Goal: Use online tool/utility: Utilize a website feature to perform a specific function

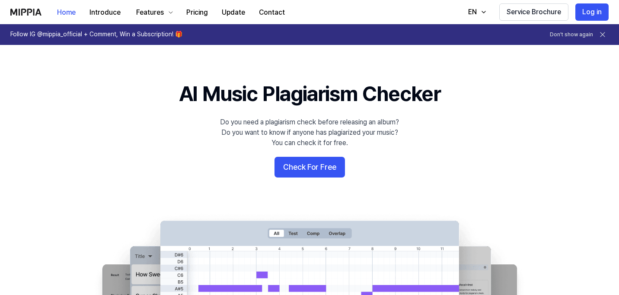
scroll to position [113, 0]
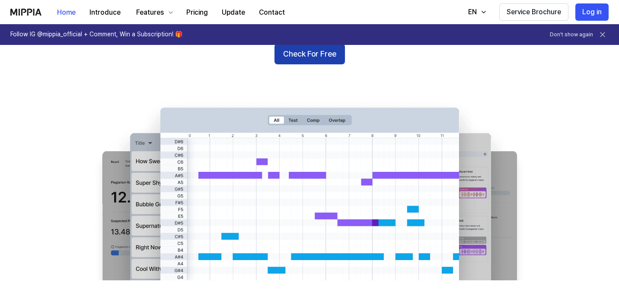
click at [308, 55] on button "Check For Free" at bounding box center [309, 54] width 70 height 21
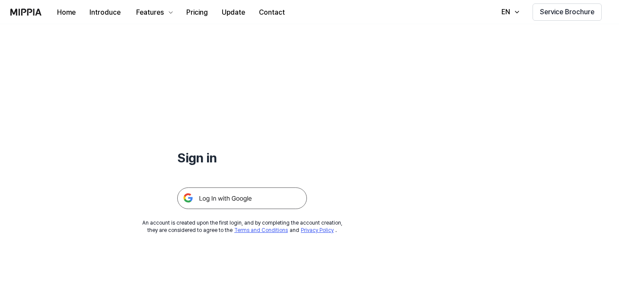
click at [244, 201] on img at bounding box center [242, 199] width 130 height 22
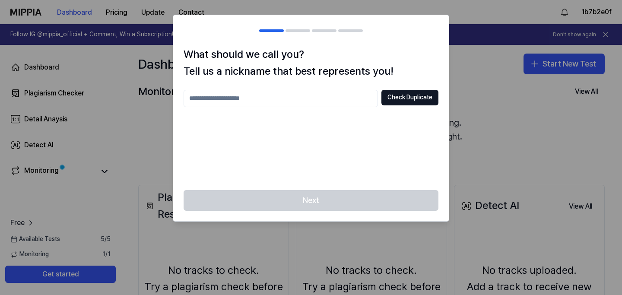
click at [340, 90] on input "text" at bounding box center [281, 98] width 194 height 17
type input "****"
click at [416, 101] on button "Check Duplicate" at bounding box center [410, 98] width 57 height 16
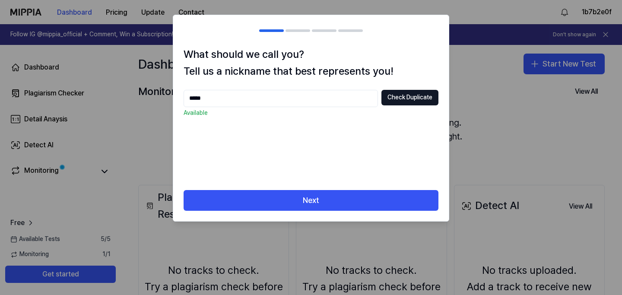
click at [329, 83] on div "What should we call you? Tell us a nickname that best represents you! **** Chec…" at bounding box center [311, 118] width 276 height 144
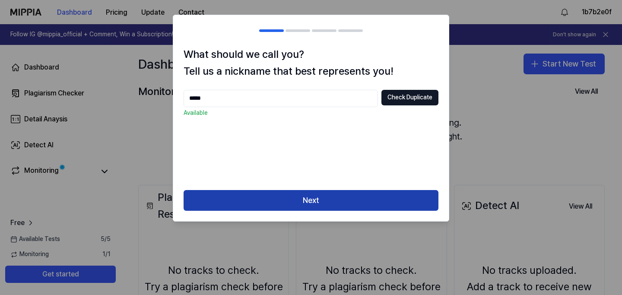
click at [319, 196] on button "Next" at bounding box center [311, 200] width 255 height 21
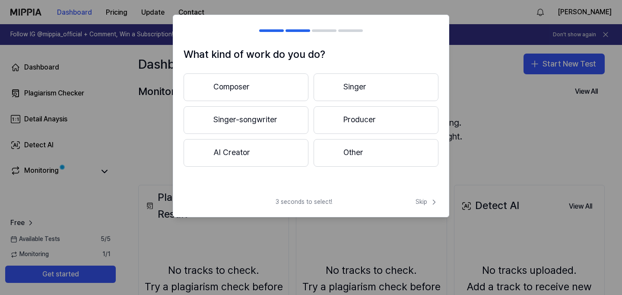
click at [375, 150] on button "Other" at bounding box center [376, 153] width 125 height 28
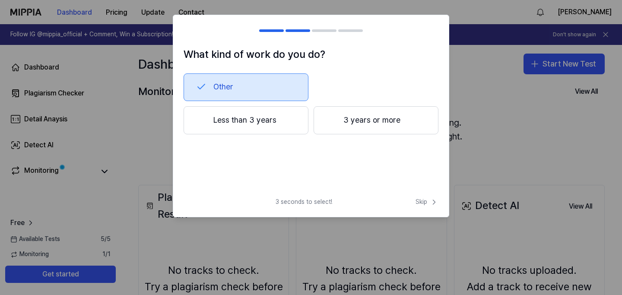
click at [283, 125] on button "Less than 3 years" at bounding box center [246, 120] width 125 height 29
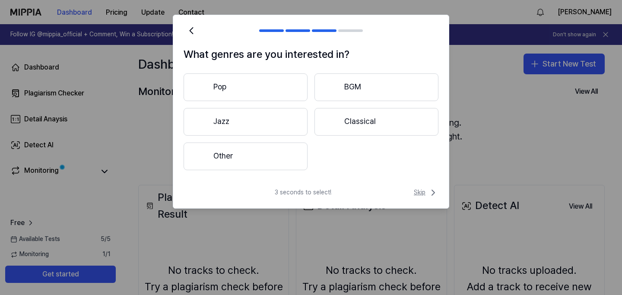
click at [421, 194] on span "Skip" at bounding box center [426, 193] width 25 height 10
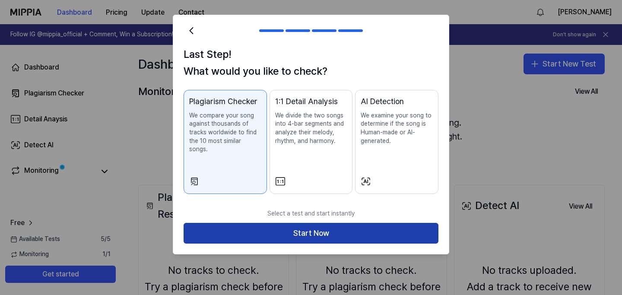
click at [379, 231] on button "Start Now" at bounding box center [311, 233] width 255 height 21
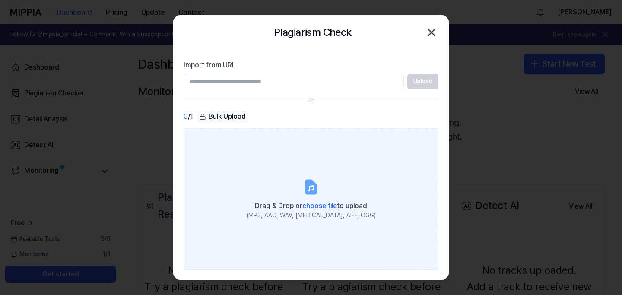
click at [271, 180] on label "Drag & Drop or choose file to upload (MP3, AAC, WAV, [MEDICAL_DATA], AIFF, OGG)" at bounding box center [311, 198] width 255 height 141
click at [0, 0] on input "Drag & Drop or choose file to upload (MP3, AAC, WAV, [MEDICAL_DATA], AIFF, OGG)" at bounding box center [0, 0] width 0 height 0
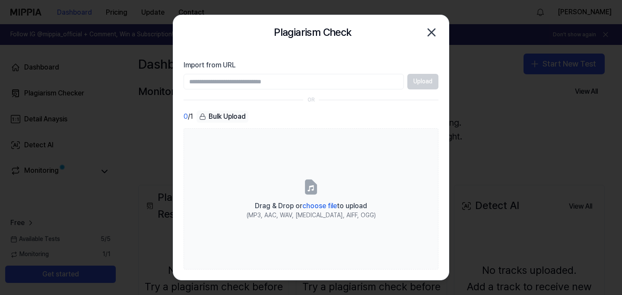
click at [429, 38] on icon "button" at bounding box center [432, 33] width 14 height 14
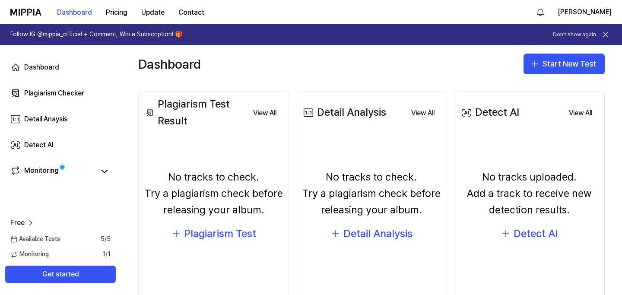
scroll to position [102, 0]
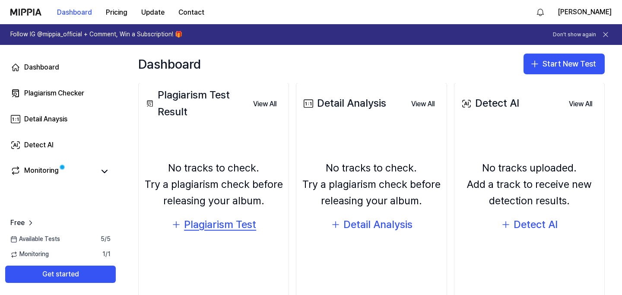
click at [219, 229] on div "Plagiarism Test" at bounding box center [220, 225] width 72 height 16
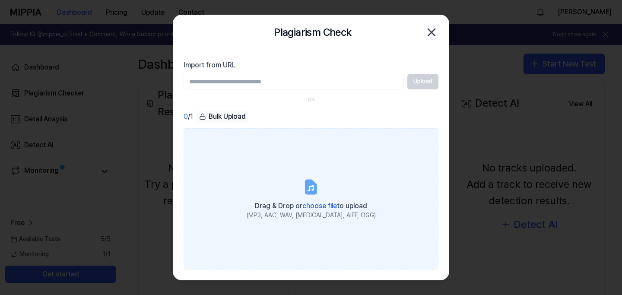
click at [316, 210] on div "Drag & Drop or choose file to upload" at bounding box center [311, 205] width 129 height 12
click at [0, 0] on input "Drag & Drop or choose file to upload (MP3, AAC, WAV, [MEDICAL_DATA], AIFF, OGG)" at bounding box center [0, 0] width 0 height 0
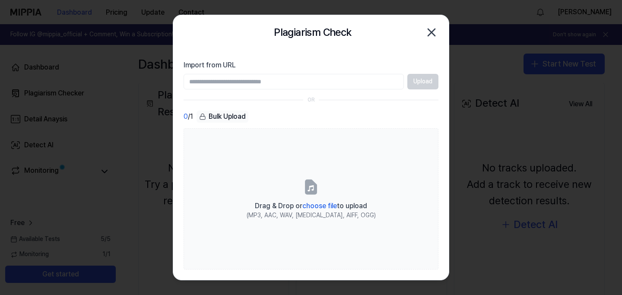
click at [434, 30] on icon "button" at bounding box center [431, 32] width 7 height 7
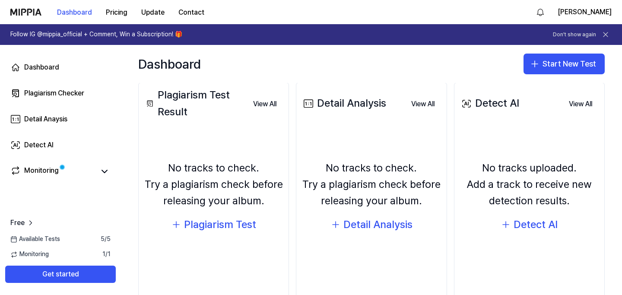
scroll to position [0, 0]
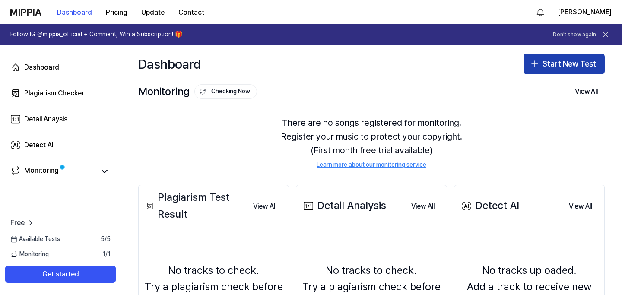
click at [554, 64] on button "Start New Test" at bounding box center [564, 64] width 81 height 21
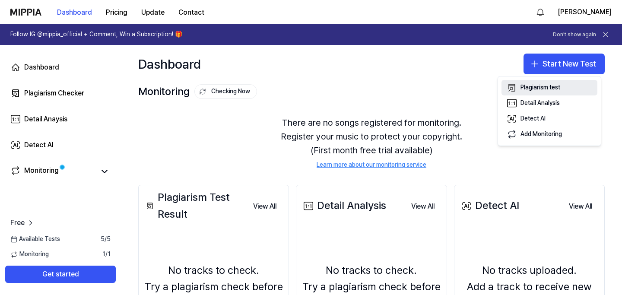
click at [539, 89] on div "Plagiarism test" at bounding box center [541, 87] width 40 height 9
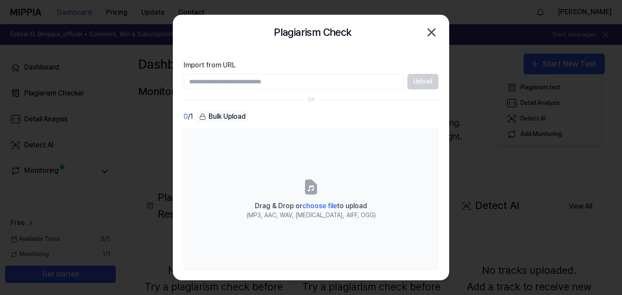
click at [342, 80] on input "Import from URL" at bounding box center [294, 82] width 220 height 16
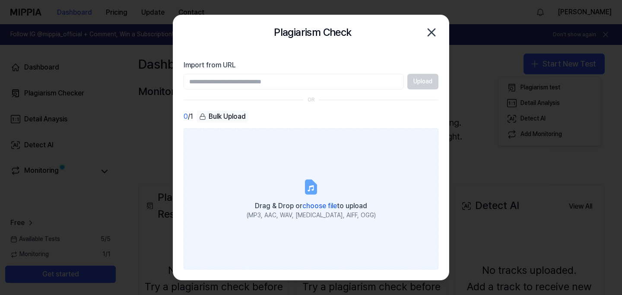
click at [312, 185] on icon at bounding box center [311, 186] width 10 height 13
click at [0, 0] on input "Drag & Drop or choose file to upload (MP3, AAC, WAV, [MEDICAL_DATA], AIFF, OGG)" at bounding box center [0, 0] width 0 height 0
click at [426, 219] on label "Drag & Drop or choose file to upload (MP3, AAC, WAV, [MEDICAL_DATA], AIFF, OGG)" at bounding box center [311, 198] width 255 height 141
click at [0, 0] on input "Drag & Drop or choose file to upload (MP3, AAC, WAV, [MEDICAL_DATA], AIFF, OGG)" at bounding box center [0, 0] width 0 height 0
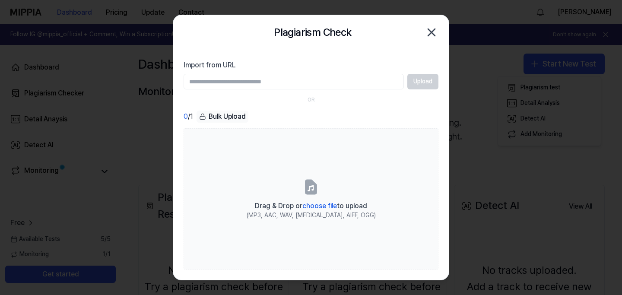
click at [325, 84] on input "Import from URL" at bounding box center [294, 82] width 220 height 16
click at [426, 35] on icon "button" at bounding box center [432, 33] width 14 height 14
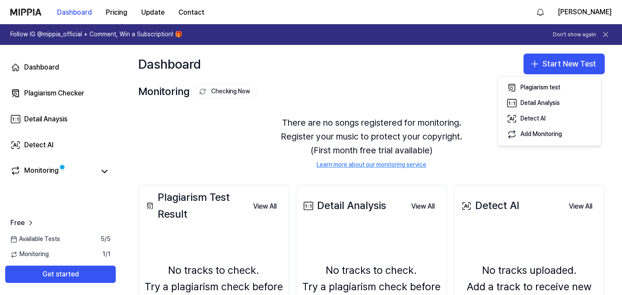
scroll to position [123, 0]
